Goal: Information Seeking & Learning: Find specific page/section

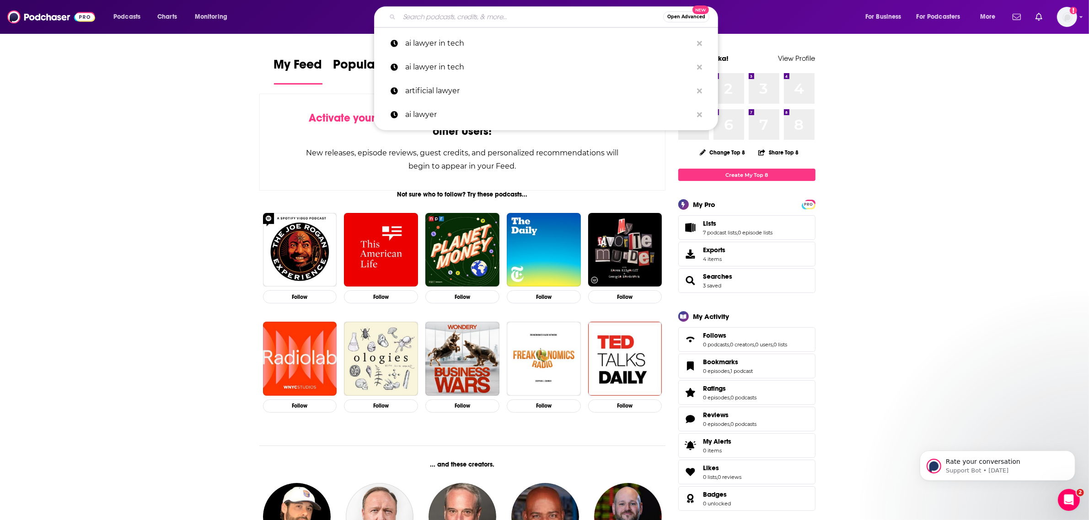
click at [437, 18] on input "Search podcasts, credits, & more..." at bounding box center [531, 17] width 264 height 15
paste input "[MEDICAL_DATA] Digital Podcast"
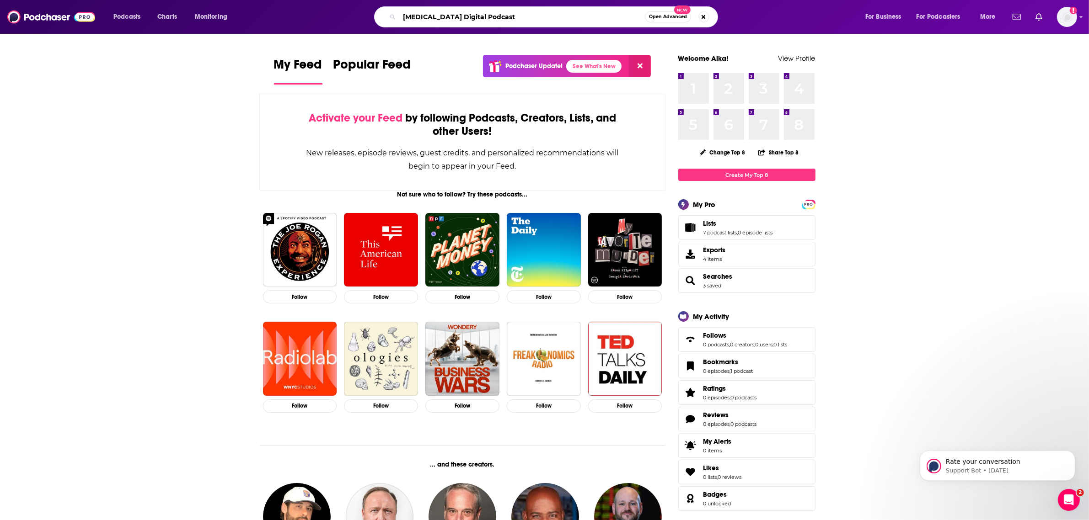
type input "[MEDICAL_DATA] Digital Podcast"
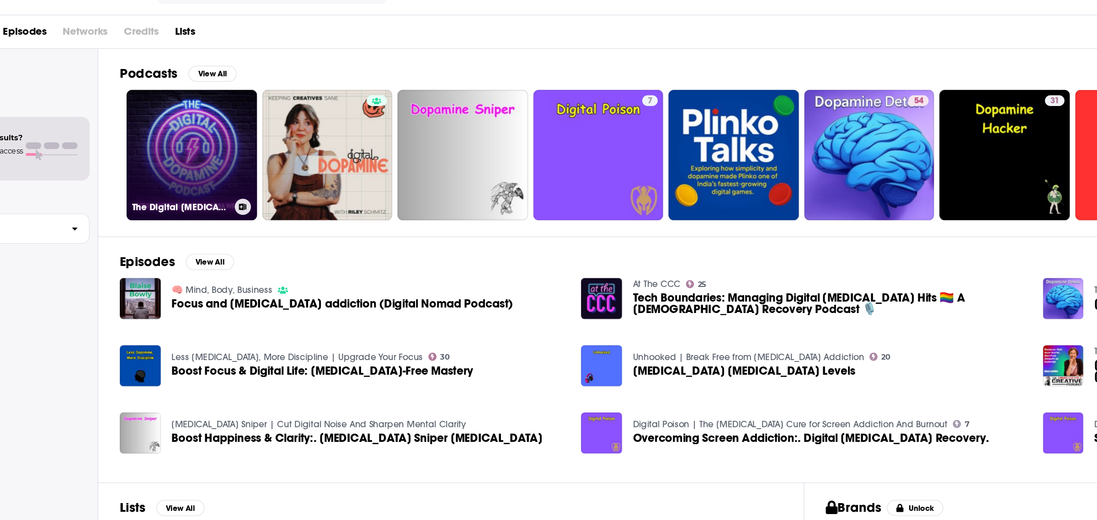
click at [223, 181] on link "The Digital [MEDICAL_DATA] Podcast" at bounding box center [200, 161] width 89 height 89
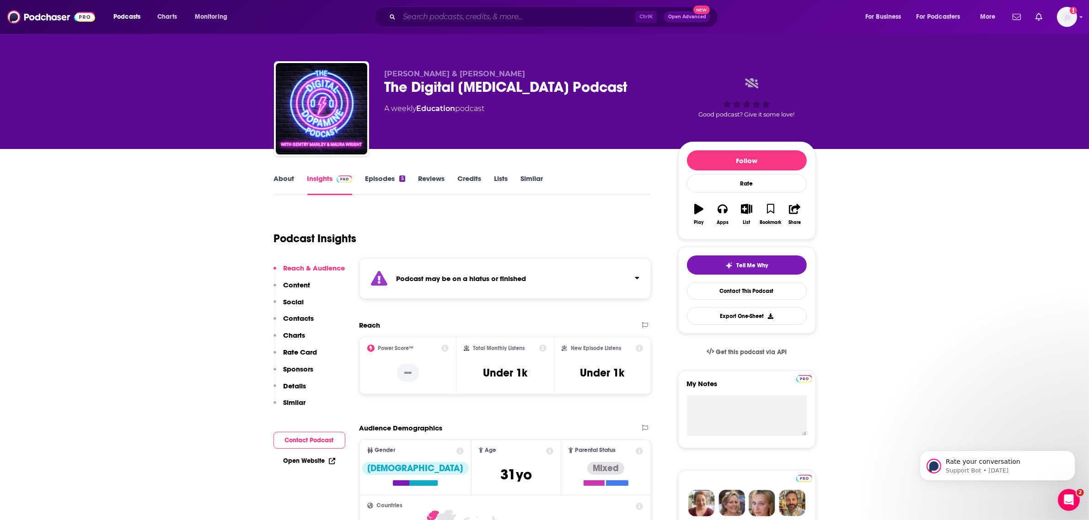
click at [465, 14] on input "Search podcasts, credits, & more..." at bounding box center [517, 17] width 236 height 15
paste input "[PERSON_NAME]"
type input "[PERSON_NAME]"
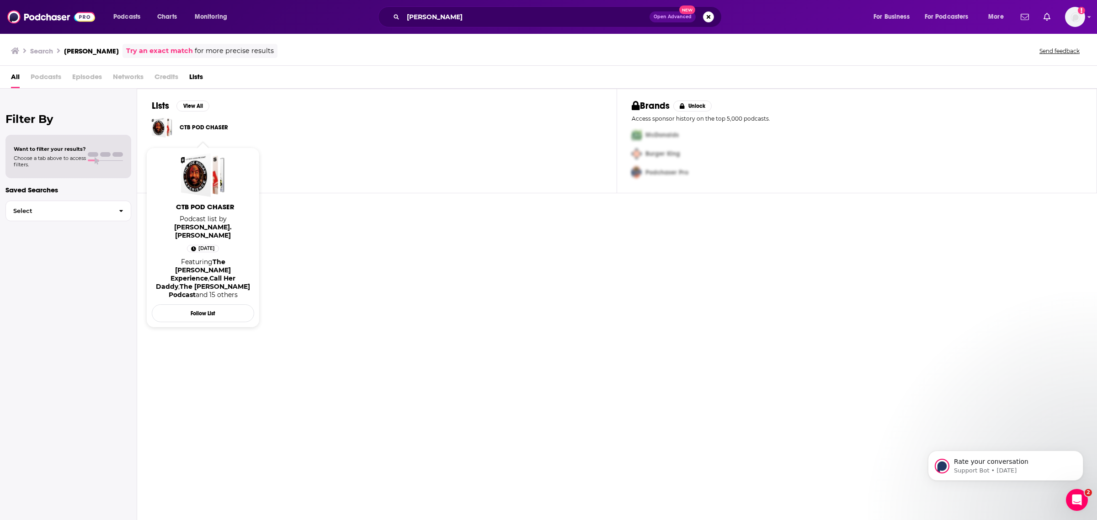
click at [207, 128] on link "CTB POD CHASER" at bounding box center [204, 128] width 48 height 10
